Goal: Information Seeking & Learning: Learn about a topic

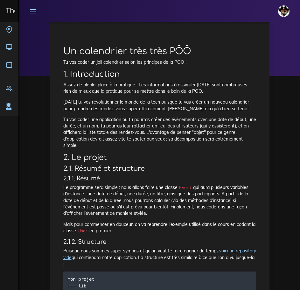
scroll to position [32, 0]
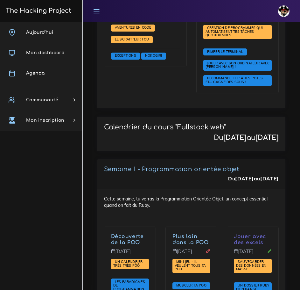
scroll to position [1231, 0]
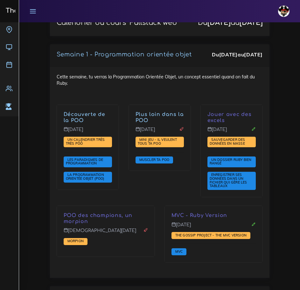
click at [124, 184] on div "Découverte de la POO Lundi 22 sept. Un calendrier très très PÔÔ Les paradigmes …" at bounding box center [88, 154] width 72 height 101
click at [74, 115] on link "Découverte de la POO" at bounding box center [85, 117] width 42 height 12
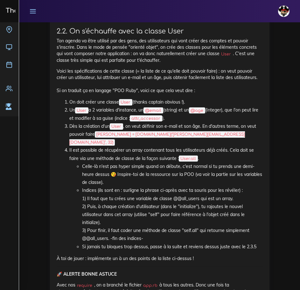
scroll to position [669, 0]
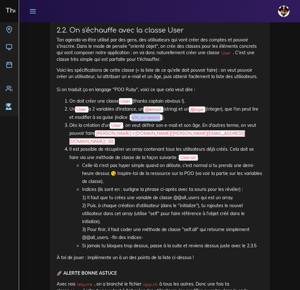
drag, startPoint x: 140, startPoint y: 117, endPoint x: 168, endPoint y: 117, distance: 28.0
click at [162, 117] on code "attr_accessor" at bounding box center [146, 117] width 32 height 6
copy code "attr_accessor"
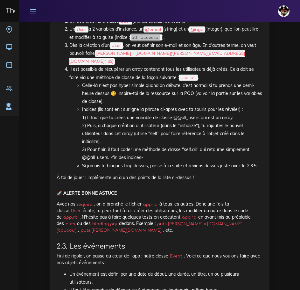
scroll to position [732, 0]
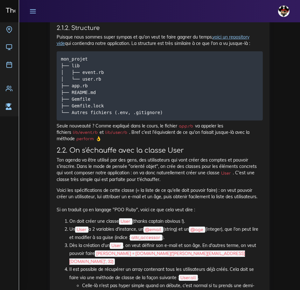
scroll to position [573, 0]
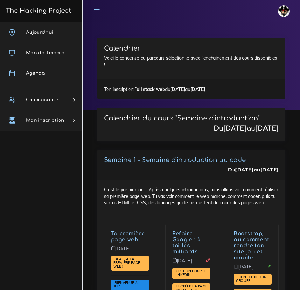
scroll to position [1293, 0]
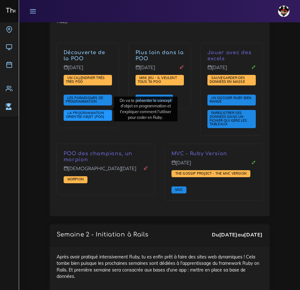
click at [91, 112] on span "La Programmation Orientée Objet (POO)" at bounding box center [86, 114] width 40 height 8
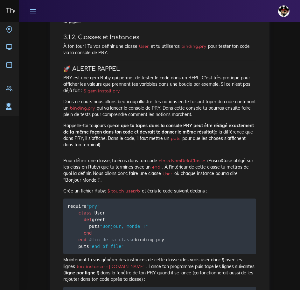
scroll to position [669, 0]
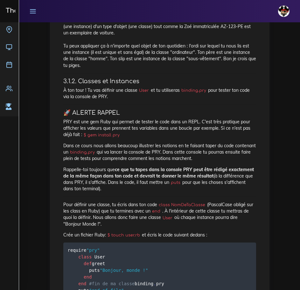
drag, startPoint x: 110, startPoint y: 192, endPoint x: 61, endPoint y: 122, distance: 84.8
copy div "PRY est une gem Ruby qui permet de tester le code dans un REPL. C'est très prat…"
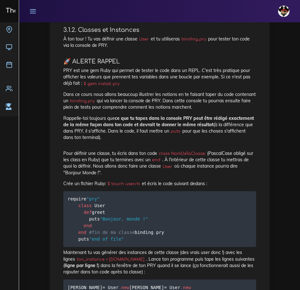
scroll to position [700, 0]
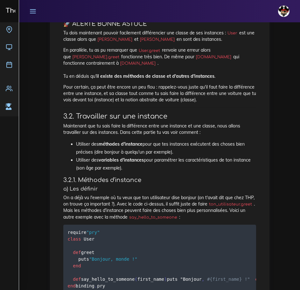
scroll to position [1210, 0]
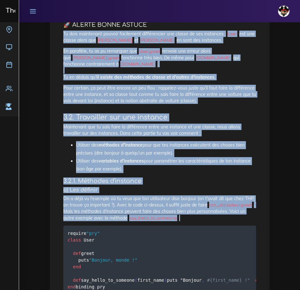
drag, startPoint x: 187, startPoint y: 225, endPoint x: 53, endPoint y: 43, distance: 225.3
copy div "Tu dois maintenant pouvoir facilement différencier une classe de ses instances …"
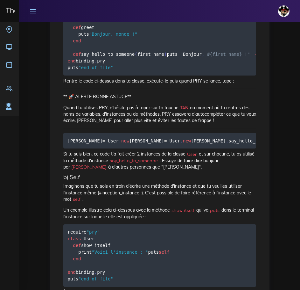
scroll to position [1465, 0]
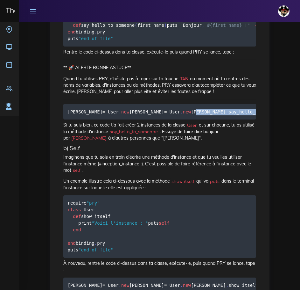
drag, startPoint x: 68, startPoint y: 164, endPoint x: 249, endPoint y: 177, distance: 181.9
click at [249, 119] on pre "julie = User . new jean = User . new julie . say_hello_to_someone ( "Patrick" )…" at bounding box center [159, 112] width 193 height 16
copy code "julie . say_hello_to_someone ( "Patrick" ) # va produire un "Bonjour, Patrick !…"
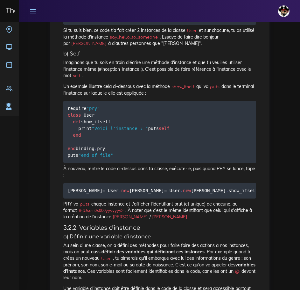
scroll to position [1560, 0]
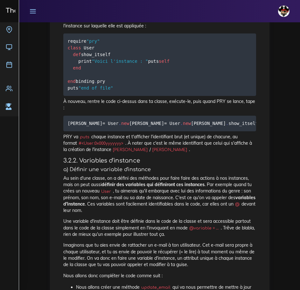
scroll to position [1624, 0]
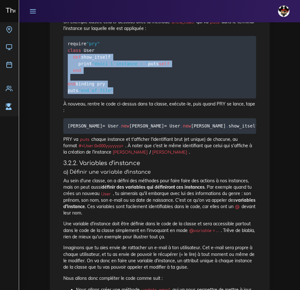
drag, startPoint x: 119, startPoint y: 172, endPoint x: 67, endPoint y: 118, distance: 75.7
click at [67, 98] on pre "require "pry" class User def show_itself print "Voici l'instance : " puts self …" at bounding box center [159, 67] width 193 height 62
copy code "def show_itself print "Voici l'instance : " puts self end end binding . pry put…"
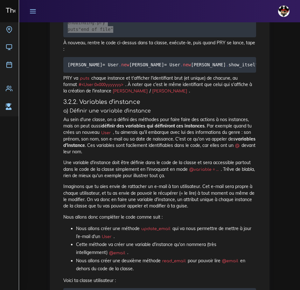
scroll to position [1687, 0]
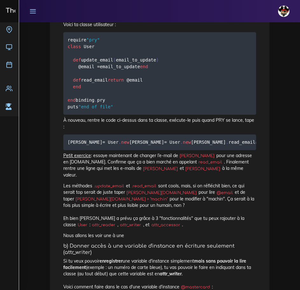
scroll to position [1942, 0]
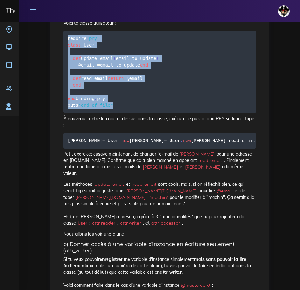
drag, startPoint x: 121, startPoint y: 244, endPoint x: 61, endPoint y: 150, distance: 111.3
copy code "require "pry" class User def update_email ( email_to_update ) @email = email_to…"
click at [160, 113] on pre "require "pry" class User def update_email ( email_to_update ) @email = email_to…" at bounding box center [159, 72] width 193 height 82
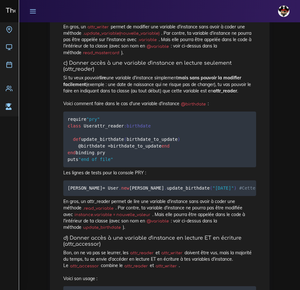
scroll to position [2292, 0]
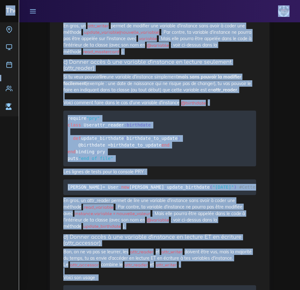
drag, startPoint x: 100, startPoint y: 197, endPoint x: 108, endPoint y: 206, distance: 11.7
click at [43, 167] on div "Dashboard Les ressources La Programmation Orientée Objet (POO) La Programmation…" at bounding box center [159, 12] width 281 height 4564
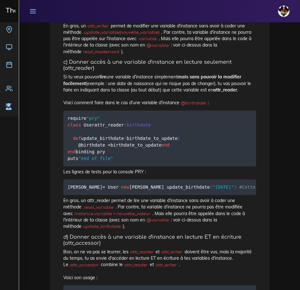
drag, startPoint x: 114, startPoint y: 213, endPoint x: 62, endPoint y: 140, distance: 89.7
click at [62, 140] on div "La Programmation Orientée Objet (POO) On va te présenter le concept d'objet en …" at bounding box center [160, 15] width 206 height 4468
copy code "require "pry" class User attr_writer :mastercard #à mettre en en-tête de ta cla…"
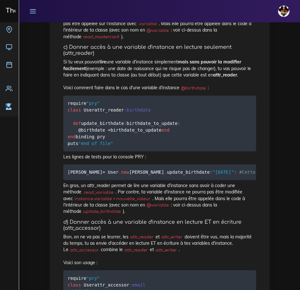
scroll to position [2356, 0]
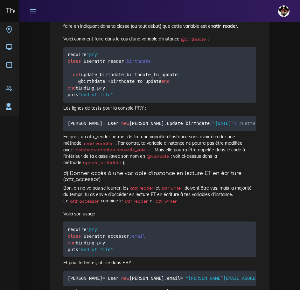
drag, startPoint x: 174, startPoint y: 214, endPoint x: 206, endPoint y: 214, distance: 31.8
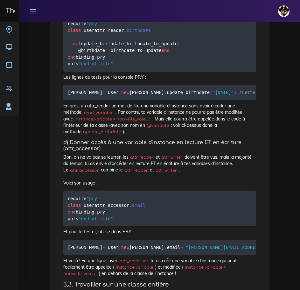
scroll to position [2388, 0]
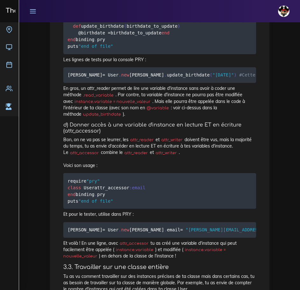
scroll to position [2483, 0]
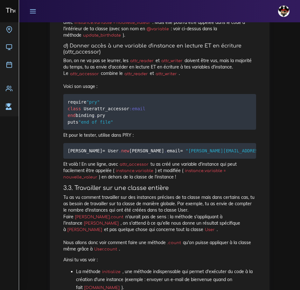
drag, startPoint x: 130, startPoint y: 255, endPoint x: 116, endPoint y: 257, distance: 14.8
drag, startPoint x: 116, startPoint y: 258, endPoint x: 67, endPoint y: 190, distance: 83.4
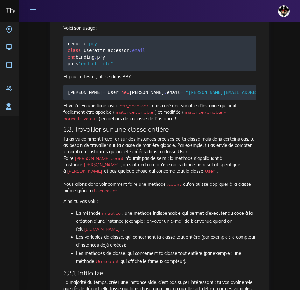
scroll to position [2547, 0]
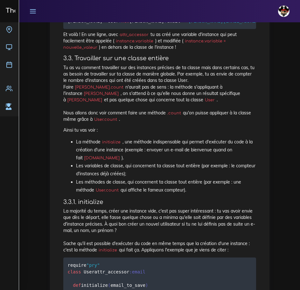
scroll to position [2674, 0]
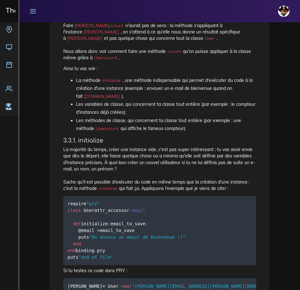
drag, startPoint x: 115, startPoint y: 272, endPoint x: 61, endPoint y: 229, distance: 68.5
copy code "require "pry" class User attr_accessor :email end binding . pry puts "end of fi…"
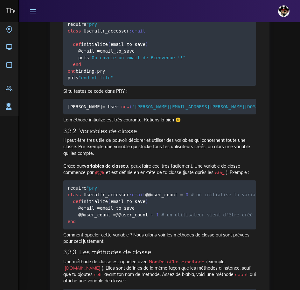
scroll to position [2865, 0]
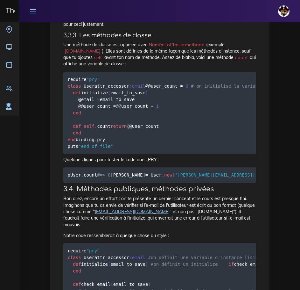
scroll to position [3088, 0]
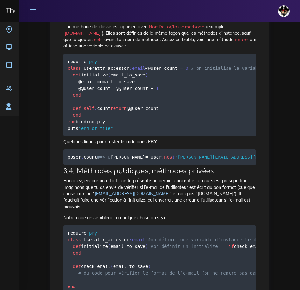
drag, startPoint x: 68, startPoint y: 137, endPoint x: 133, endPoint y: 209, distance: 97.4
copy code "require "pry" class User attr_accessor :email def initialize ( email_to_save ) …"
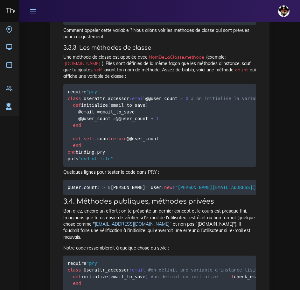
scroll to position [3056, 0]
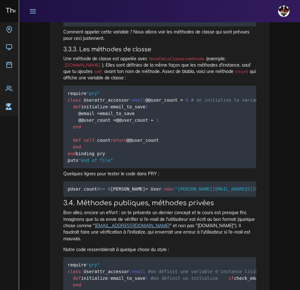
drag, startPoint x: 119, startPoint y: 239, endPoint x: 70, endPoint y: 164, distance: 89.7
drag, startPoint x: 104, startPoint y: 240, endPoint x: 67, endPoint y: 170, distance: 79.0
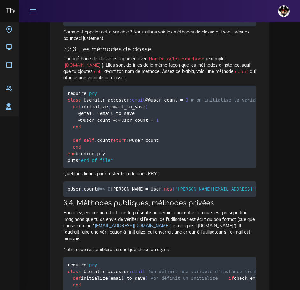
copy code "require "pry" class User attr_accessor :email def initialize ( email_to_save ) …"
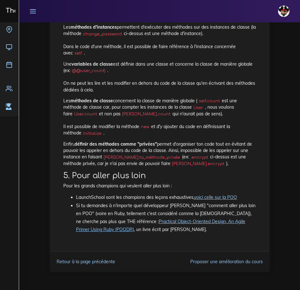
scroll to position [4776, 0]
drag, startPoint x: 66, startPoint y: 131, endPoint x: 107, endPoint y: 156, distance: 48.2
copy code "class User attr_accessor :email , :encrypted_password @ @user_count = 0 def ini…"
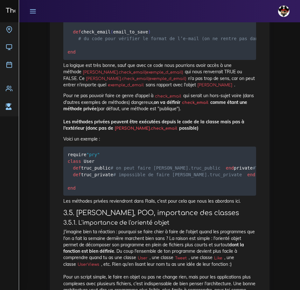
scroll to position [3331, 0]
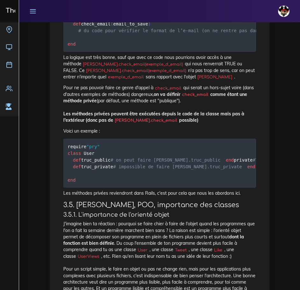
drag, startPoint x: 71, startPoint y: 137, endPoint x: 112, endPoint y: 136, distance: 40.4
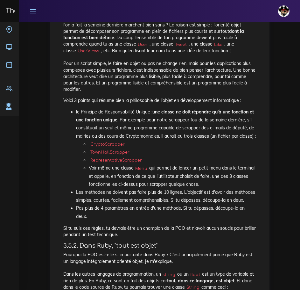
scroll to position [3553, 0]
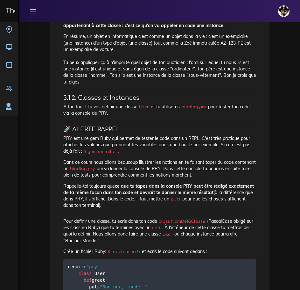
scroll to position [2982, 0]
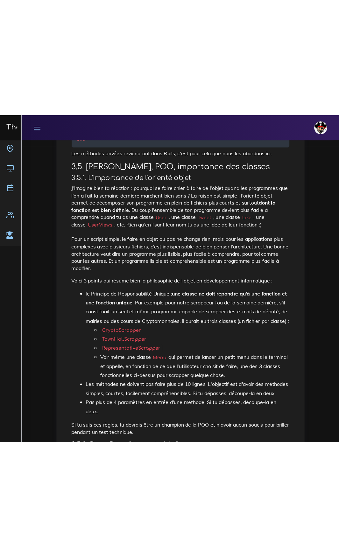
scroll to position [3491, 0]
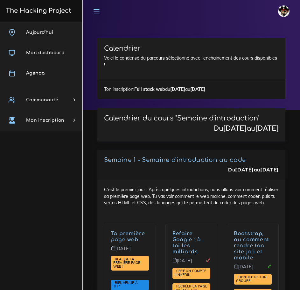
scroll to position [1293, 0]
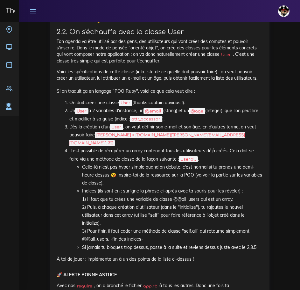
scroll to position [669, 0]
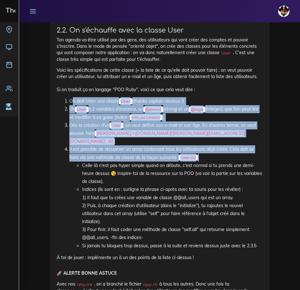
drag, startPoint x: 69, startPoint y: 100, endPoint x: 234, endPoint y: 148, distance: 172.1
click at [234, 148] on ol "On doit créer une classe User (thanks captain [PERSON_NAME] !). Un User a 2 var…" at bounding box center [160, 173] width 206 height 153
copy ol "On doit créer une classe User (thanks captain [PERSON_NAME] !). Un User a 2 var…"
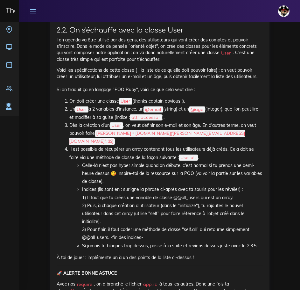
click at [144, 190] on li "Indices (ils sont en : surligne la phrase ci-après avec ta souris pour les révé…" at bounding box center [172, 213] width 181 height 56
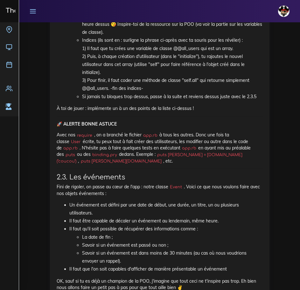
scroll to position [701, 0]
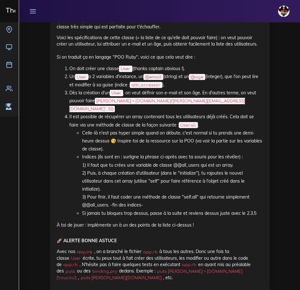
drag, startPoint x: 69, startPoint y: 69, endPoint x: 260, endPoint y: 197, distance: 229.7
click at [260, 197] on ol "On doit créer une classe User (thanks captain obvious !). Un User a 2 variables…" at bounding box center [160, 141] width 206 height 153
copy ol "On doit créer une classe User (thanks captain obvious !). Un User a 2 variables…"
click at [204, 198] on li "Indices (ils sont en : surligne la phrase ci-après avec ta souris pour les révé…" at bounding box center [172, 181] width 181 height 56
click at [195, 175] on li "Indices (ils sont en : surligne la phrase ci-après avec ta souris pour les révé…" at bounding box center [172, 181] width 181 height 56
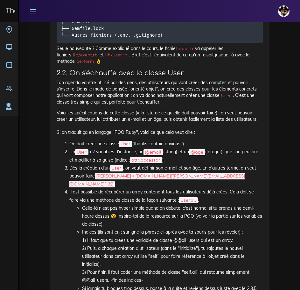
scroll to position [733, 0]
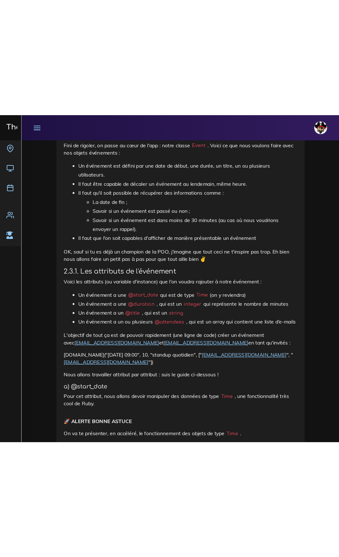
scroll to position [988, 0]
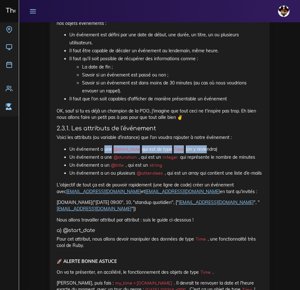
drag, startPoint x: 104, startPoint y: 133, endPoint x: 209, endPoint y: 132, distance: 105.1
click at [209, 145] on li "Un événement a une @start_date qui est de type Time (on y reviendra)" at bounding box center [166, 149] width 194 height 8
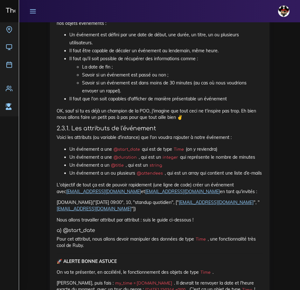
click at [197, 161] on li "Un événement a un @title , qui est un string" at bounding box center [166, 165] width 194 height 8
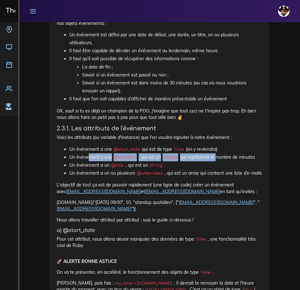
drag, startPoint x: 139, startPoint y: 140, endPoint x: 216, endPoint y: 139, distance: 76.7
click at [216, 153] on li "Un événement a une @duration , qui est un integer qui représente le nombre de m…" at bounding box center [166, 157] width 194 height 8
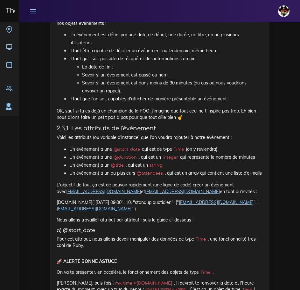
click at [225, 145] on li "Un événement a une @start_date qui est de type Time (on y reviendra)" at bounding box center [166, 149] width 194 height 8
drag, startPoint x: 224, startPoint y: 135, endPoint x: 240, endPoint y: 150, distance: 22.3
click at [240, 150] on ul "Un événement a une @start_date qui est de type Time (on y reviendra) Un événeme…" at bounding box center [160, 161] width 206 height 32
drag, startPoint x: 83, startPoint y: 159, endPoint x: 200, endPoint y: 156, distance: 116.6
click at [200, 169] on li "Un événement a un ou plusieurs @attendees , qui est un array qui contient une l…" at bounding box center [166, 173] width 194 height 8
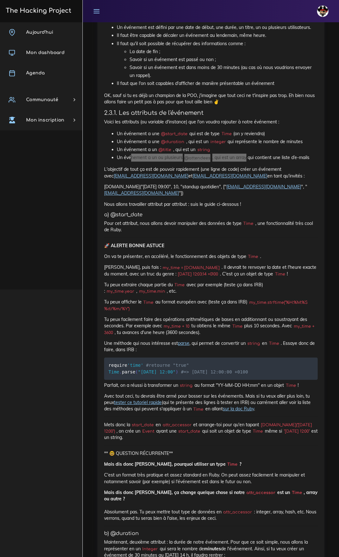
scroll to position [956, 0]
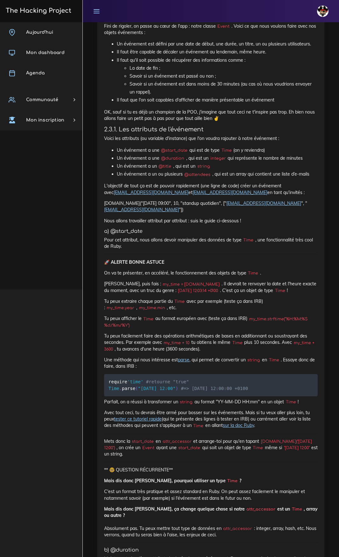
click at [249, 183] on p "L'objectif de tout ça est de pouvoir rapidement (une ligne de code) créer un év…" at bounding box center [211, 189] width 214 height 13
drag, startPoint x: 196, startPoint y: 115, endPoint x: 283, endPoint y: 116, distance: 86.9
click at [283, 135] on p "Voici les attributs (ou variable d'instance) que l'on voudra rajouter à notre é…" at bounding box center [211, 138] width 214 height 6
drag, startPoint x: 121, startPoint y: 126, endPoint x: 188, endPoint y: 128, distance: 66.9
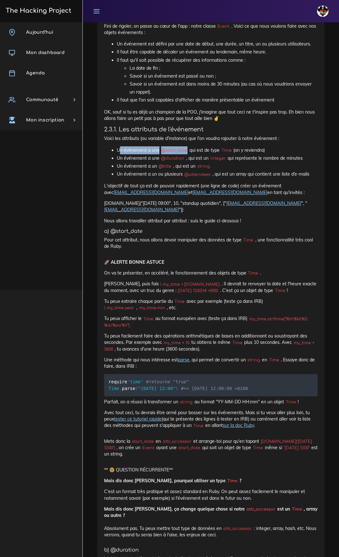
click at [188, 146] on li "Un événement a une @start_date qui est de type Time (on y reviendra)" at bounding box center [217, 150] width 201 height 8
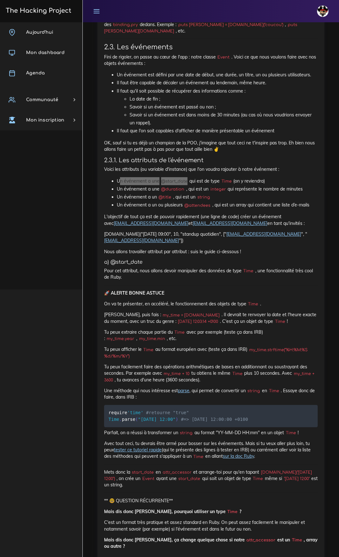
scroll to position [924, 0]
click at [196, 269] on p "Pour cet attribut, nous allons devoir manipuler des données de type Time , une …" at bounding box center [211, 275] width 214 height 13
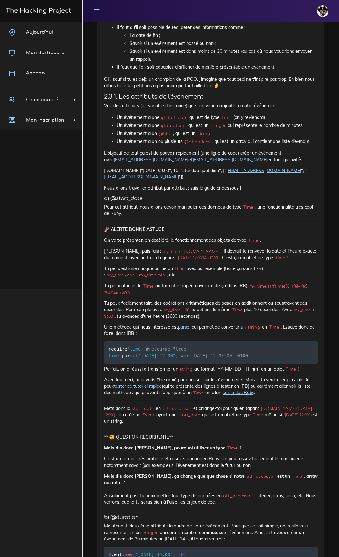
scroll to position [988, 0]
click at [136, 289] on link "tester ce tutoriel rapide" at bounding box center [138, 388] width 48 height 6
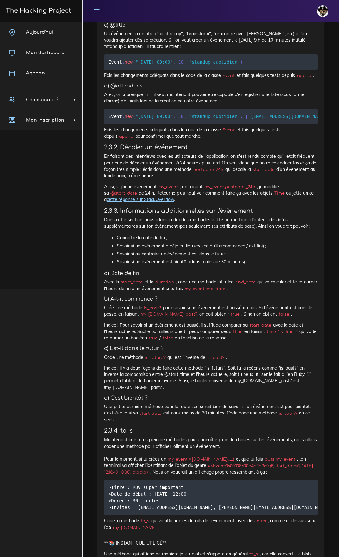
scroll to position [1561, 0]
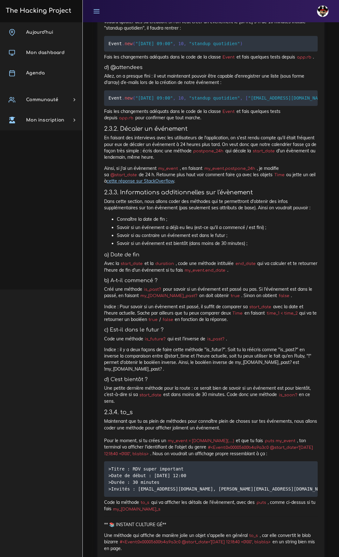
click at [174, 178] on link "cette réponse sur StackOverflow" at bounding box center [140, 181] width 67 height 6
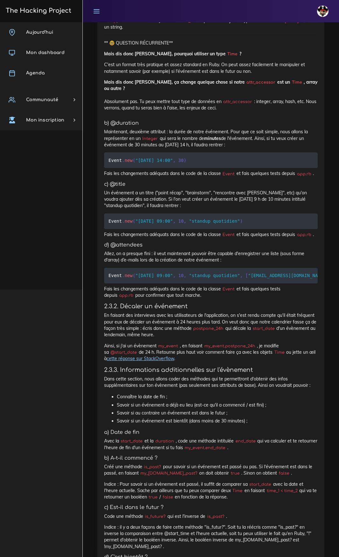
scroll to position [1402, 0]
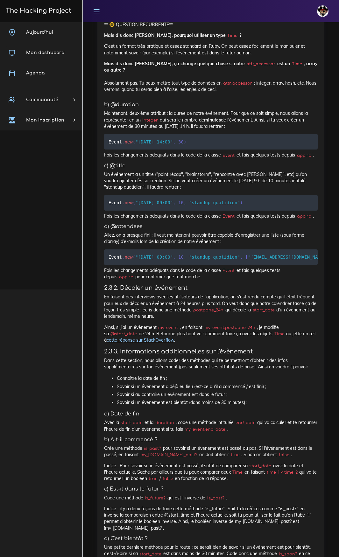
click at [174, 289] on link "cette réponse sur StackOverflow" at bounding box center [140, 340] width 67 height 6
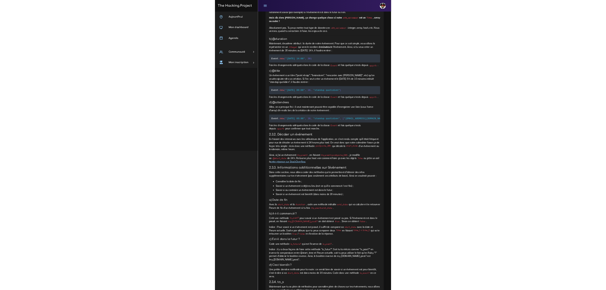
scroll to position [1433, 0]
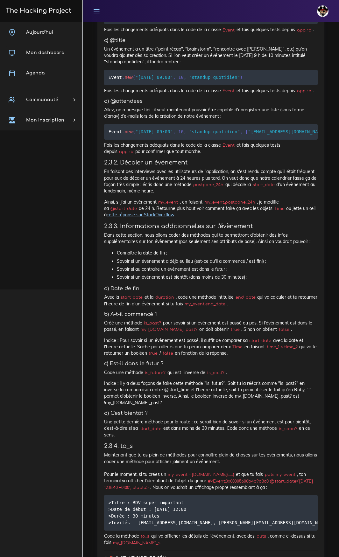
scroll to position [1529, 0]
